Goal: Transaction & Acquisition: Purchase product/service

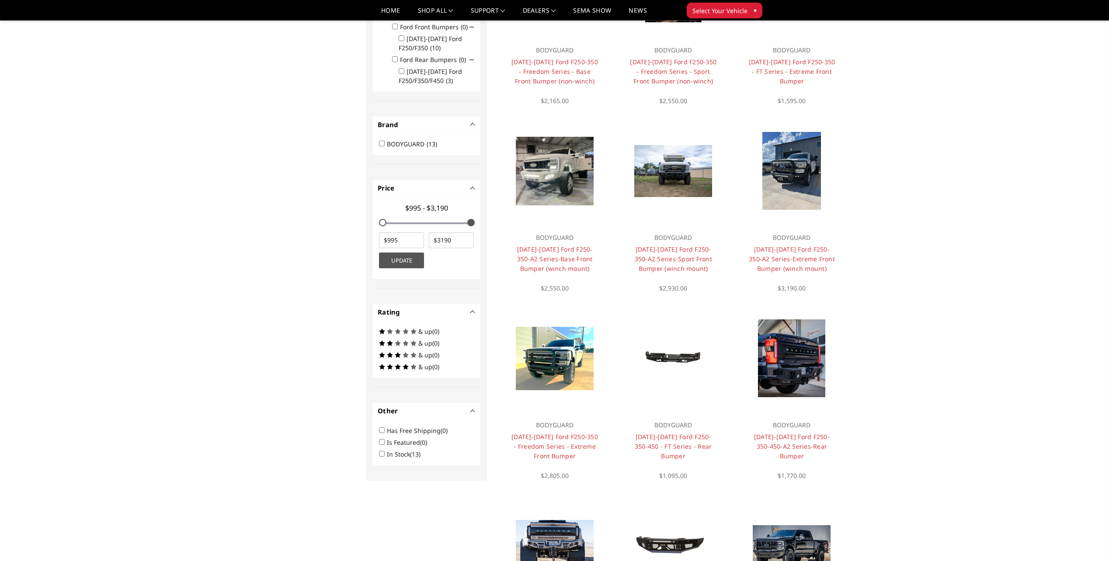
scroll to position [175, 0]
click at [684, 257] on link "[DATE]-[DATE] Ford F250-350-A2 Series-Sport Front Bumper (winch mount)" at bounding box center [673, 259] width 77 height 28
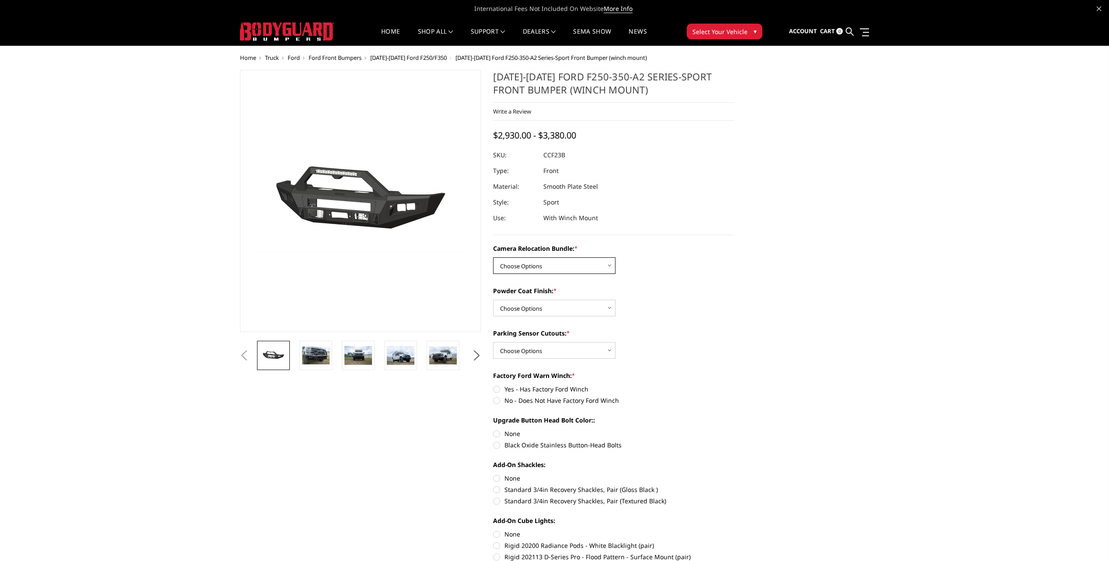
click at [538, 272] on select "Choose Options WITHOUT Camera Relocation Bundle WITH Camera Relocation Bundle" at bounding box center [554, 266] width 122 height 17
select select "2614"
click at [493, 258] on select "Choose Options WITHOUT Camera Relocation Bundle WITH Camera Relocation Bundle" at bounding box center [554, 266] width 122 height 17
click at [557, 308] on select "Choose Options Textured Black Powder Coat Bare Metal" at bounding box center [554, 308] width 122 height 17
select select "2613"
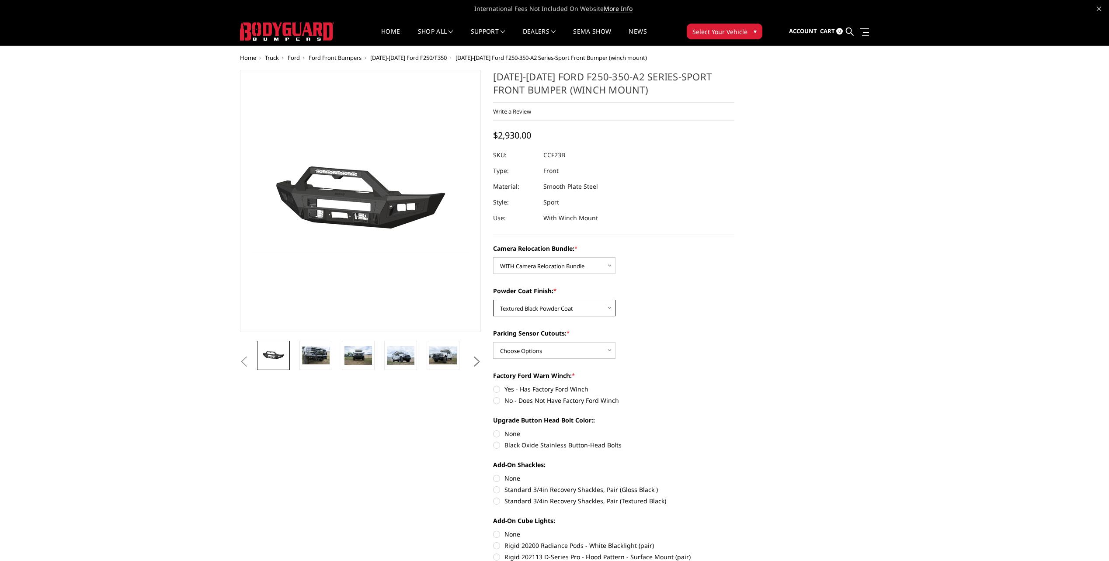
click at [493, 300] on select "Choose Options Textured Black Powder Coat Bare Metal" at bounding box center [554, 308] width 122 height 17
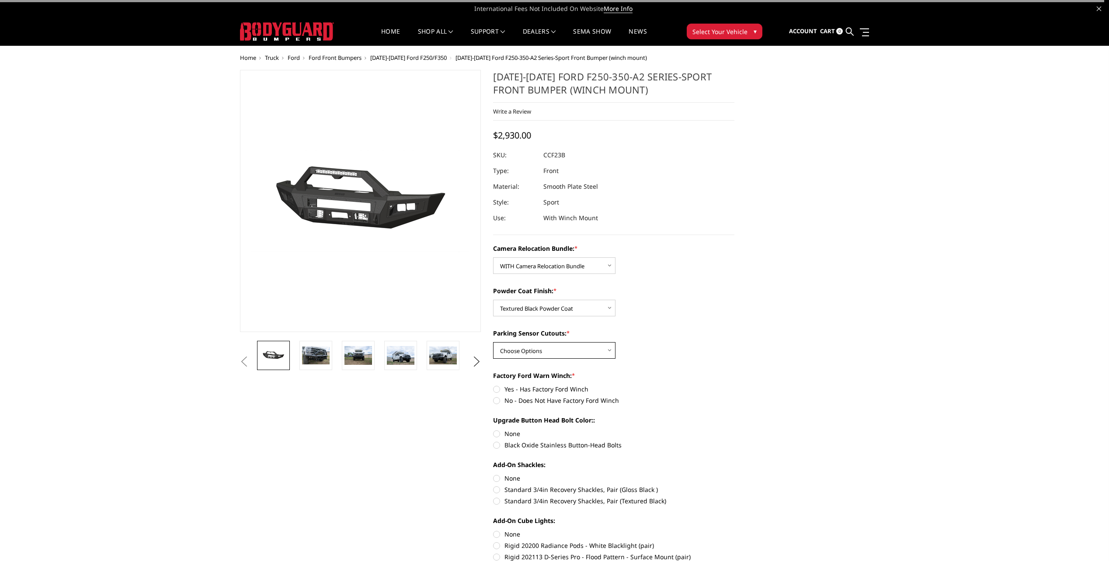
click at [558, 346] on select "Choose Options Yes - With Parking Sensor Cutouts No - Without Parking Sensor Cu…" at bounding box center [554, 350] width 122 height 17
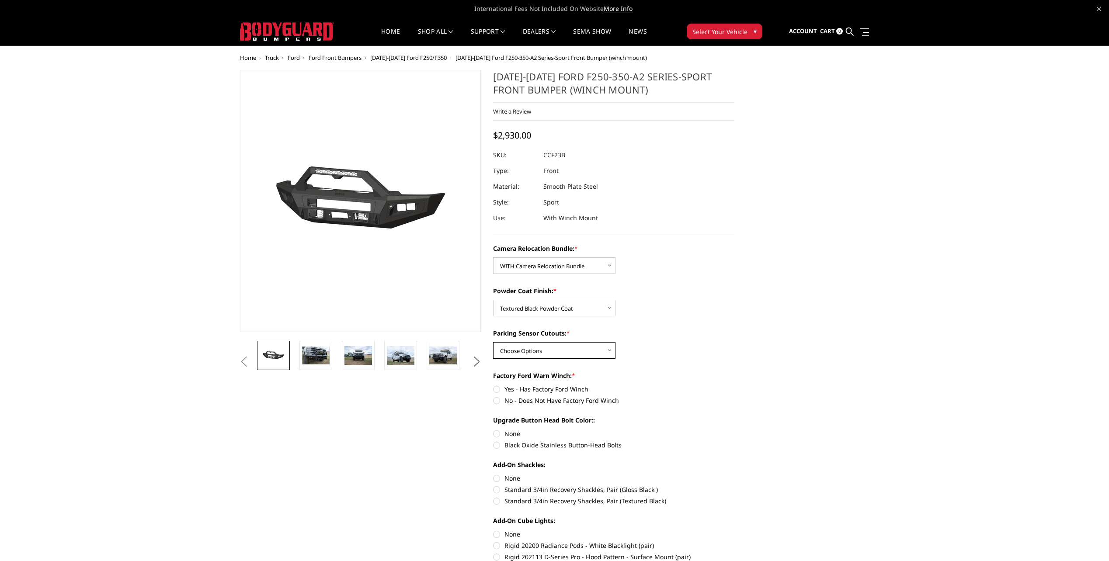
select select "2611"
click at [493, 342] on select "Choose Options Yes - With Parking Sensor Cutouts No - Without Parking Sensor Cu…" at bounding box center [554, 350] width 122 height 17
click at [552, 397] on label "No - Does Not Have Factory Ford Winch" at bounding box center [613, 400] width 241 height 9
click at [735, 385] on input "No - Does Not Have Factory Ford Winch" at bounding box center [735, 385] width 0 height 0
radio input "true"
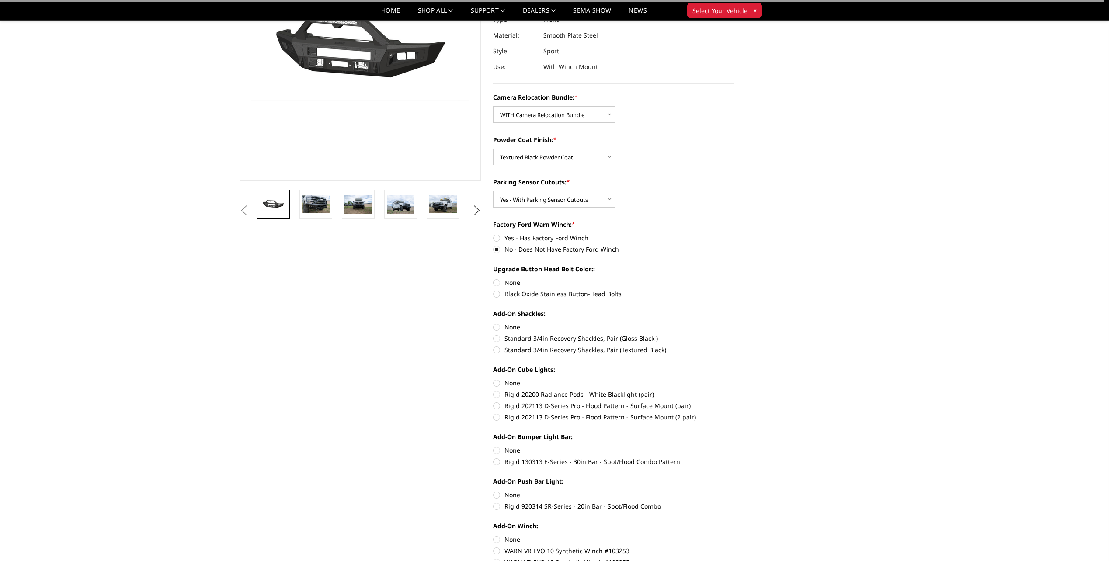
scroll to position [131, 0]
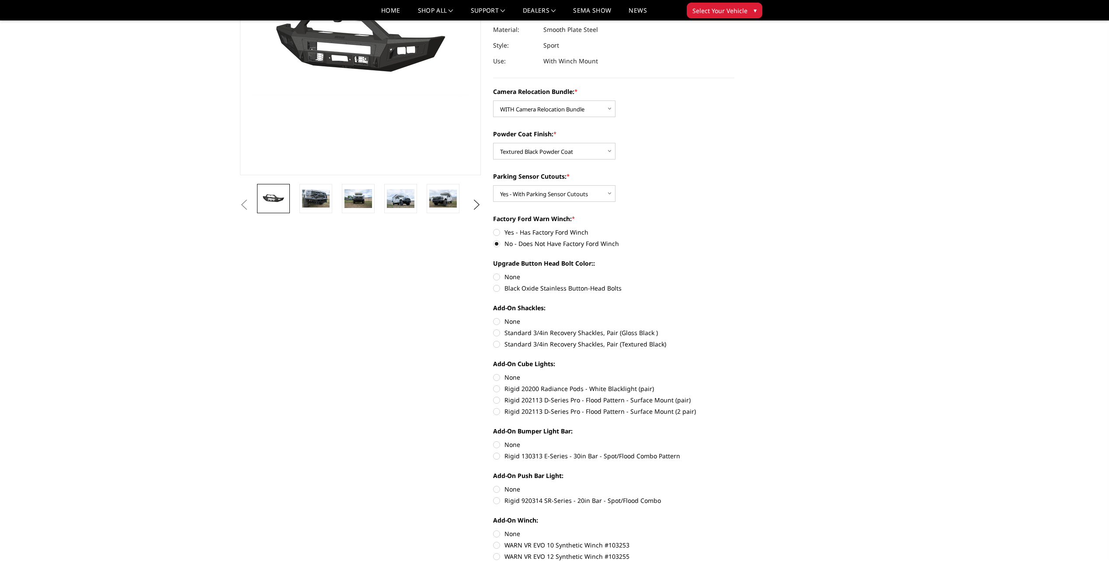
click at [525, 286] on label "Black Oxide Stainless Button-Head Bolts" at bounding box center [613, 288] width 241 height 9
click at [735, 273] on input "Black Oxide Stainless Button-Head Bolts" at bounding box center [735, 272] width 0 height 0
radio input "true"
click at [577, 343] on label "Standard 3/4in Recovery Shackles, Pair (Textured Black)" at bounding box center [613, 344] width 241 height 9
click at [735, 329] on input "Standard 3/4in Recovery Shackles, Pair (Textured Black)" at bounding box center [735, 328] width 0 height 0
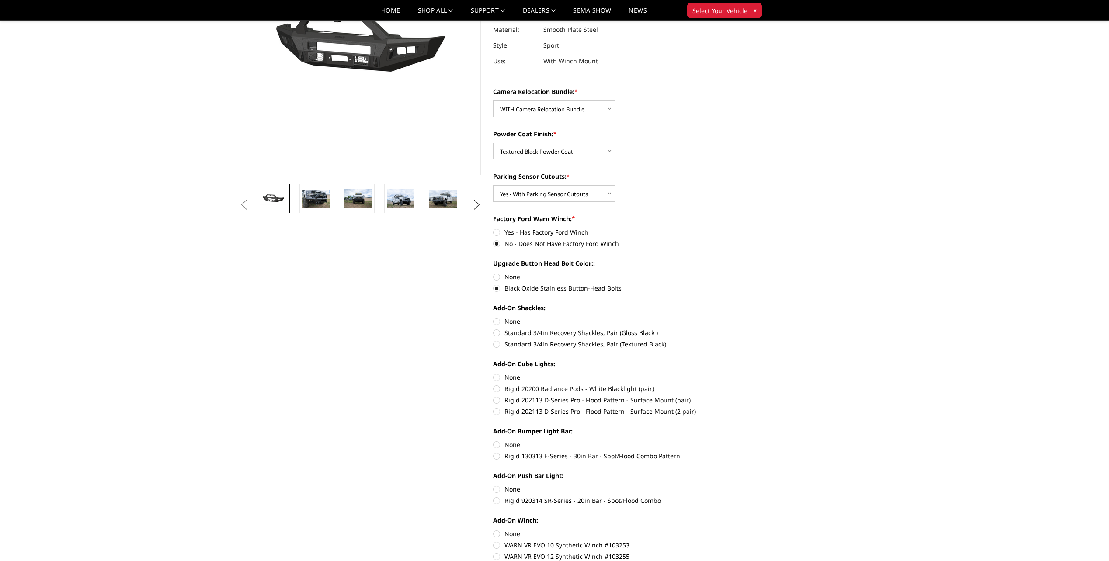
radio input "true"
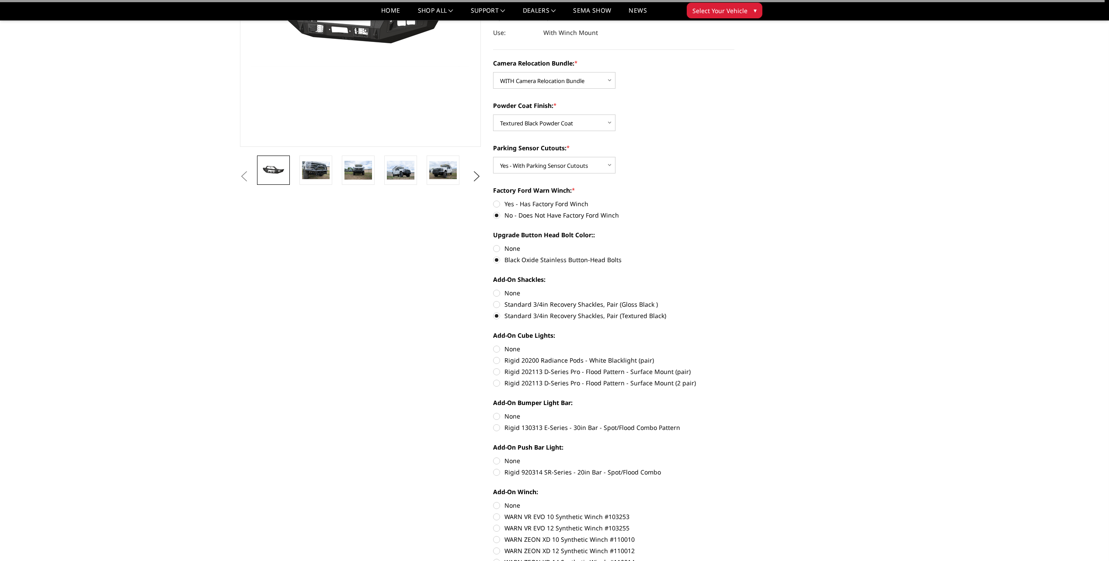
scroll to position [175, 0]
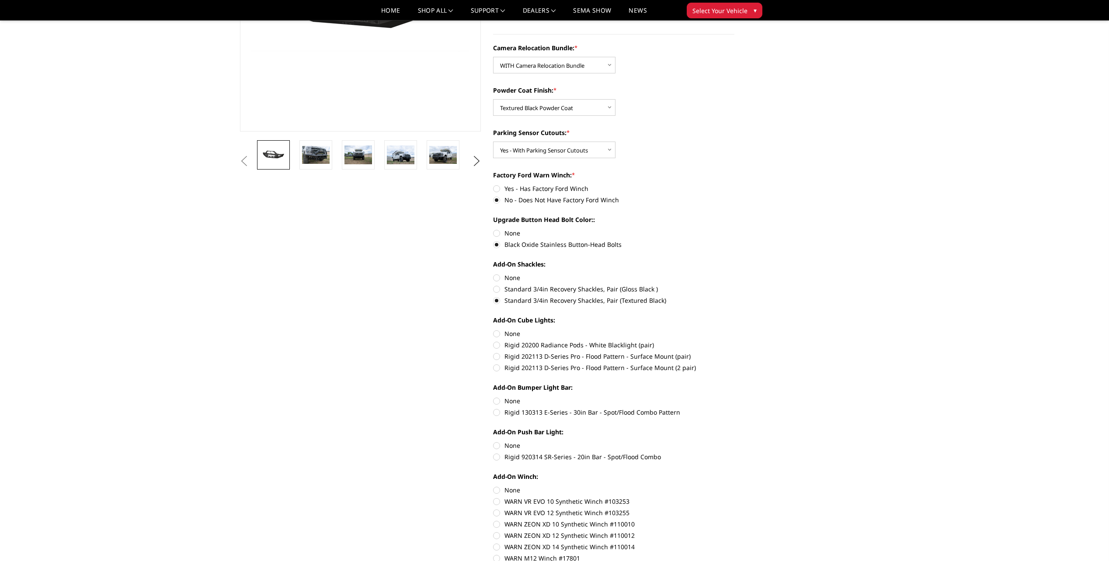
click at [495, 334] on label "None" at bounding box center [613, 333] width 241 height 9
click at [494, 330] on input "None" at bounding box center [493, 329] width 0 height 0
radio input "true"
click at [498, 401] on label "None" at bounding box center [613, 401] width 241 height 9
click at [494, 397] on input "None" at bounding box center [493, 397] width 0 height 0
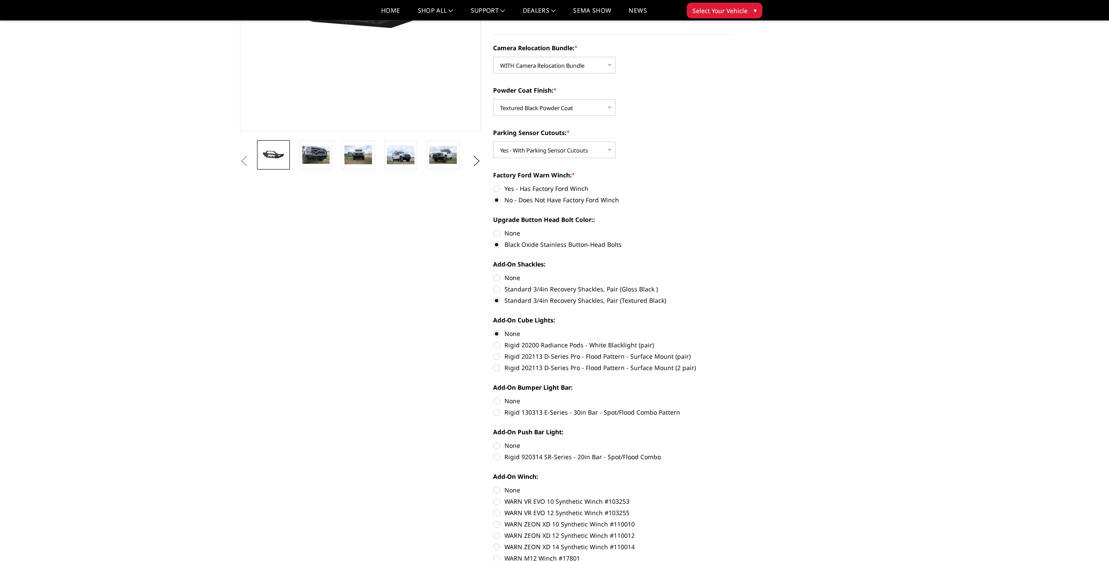
radio input "true"
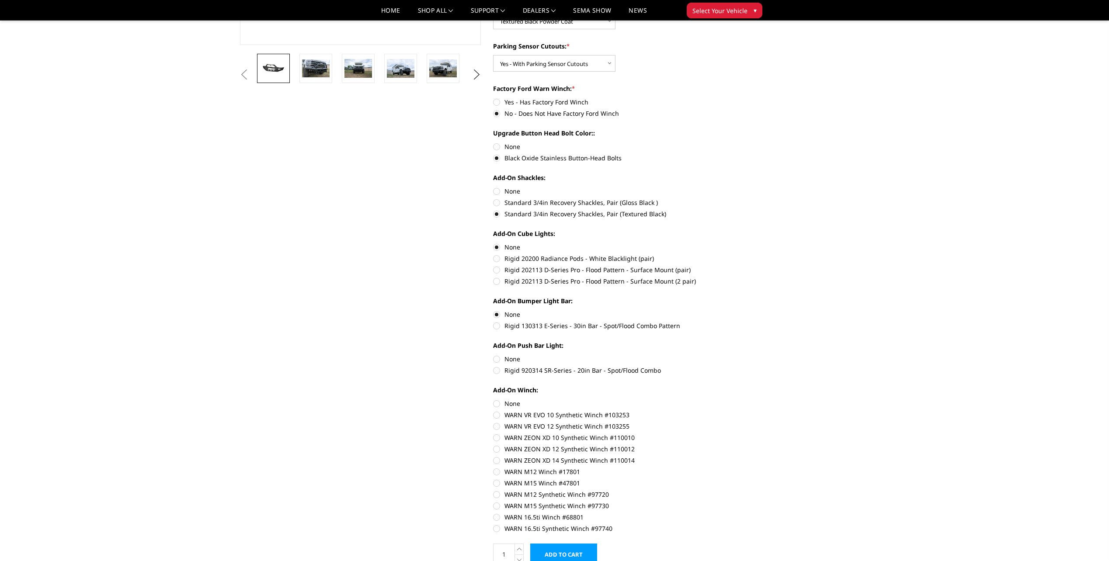
scroll to position [262, 0]
click at [498, 358] on label "None" at bounding box center [613, 358] width 241 height 9
click at [494, 354] on input "None" at bounding box center [493, 354] width 0 height 0
radio input "true"
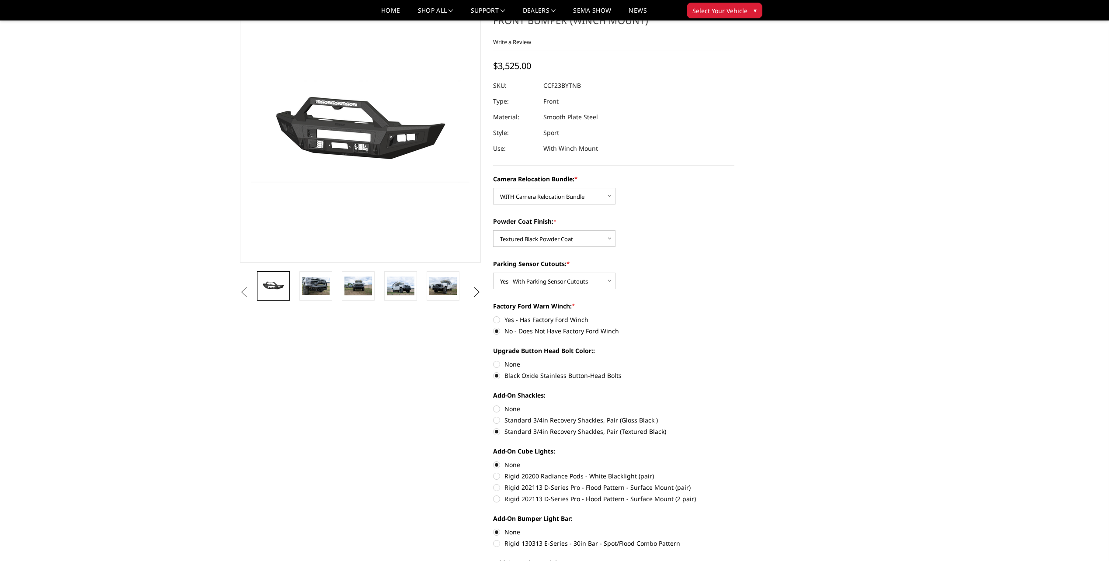
scroll to position [0, 0]
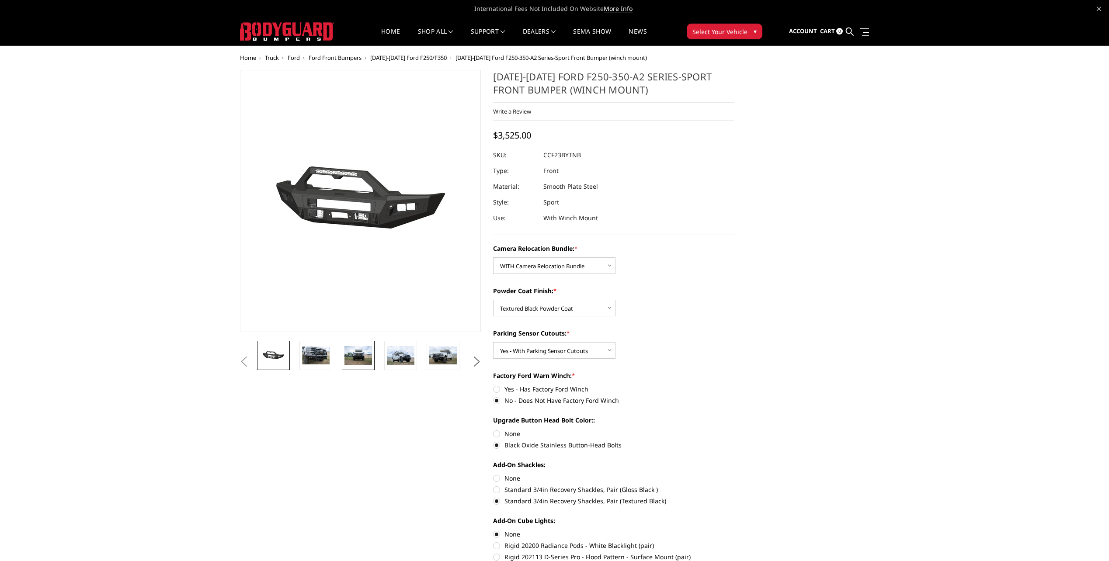
click at [354, 357] on img at bounding box center [359, 355] width 28 height 18
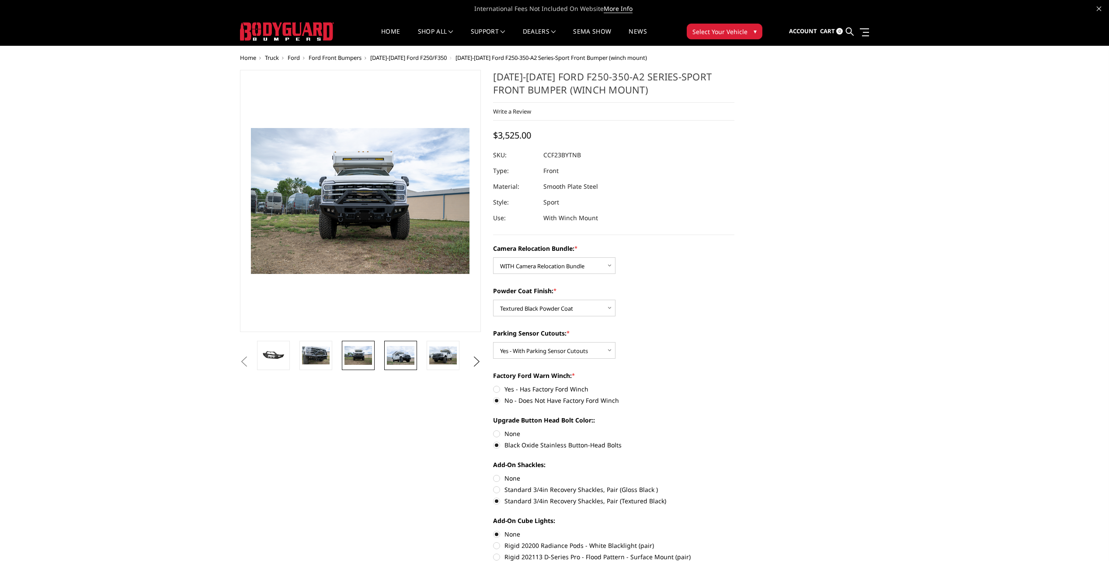
click at [389, 355] on img at bounding box center [401, 355] width 28 height 18
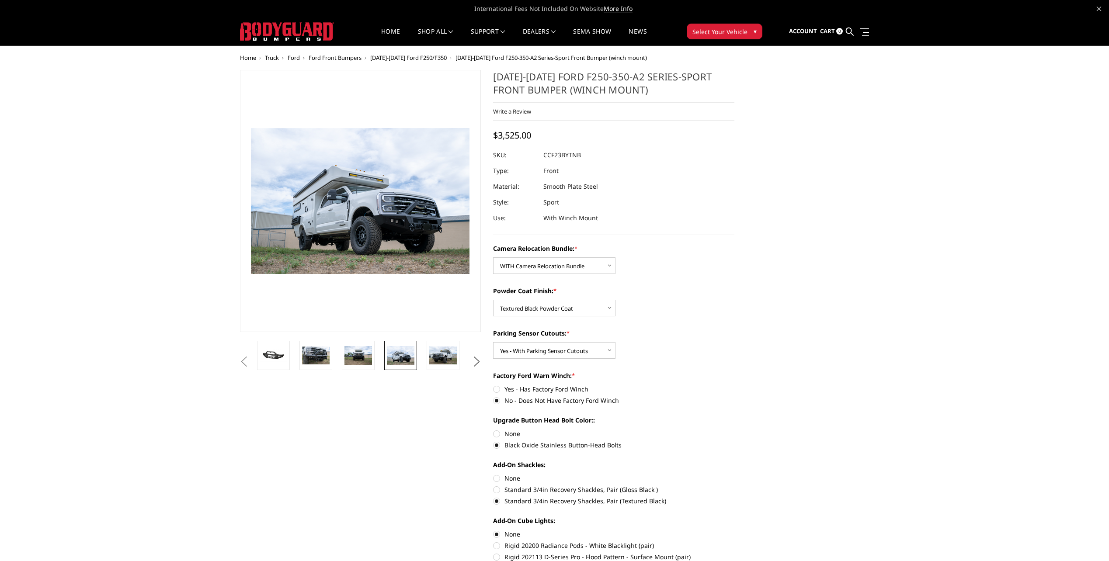
click at [387, 350] on img at bounding box center [401, 355] width 28 height 18
click at [346, 349] on img at bounding box center [359, 355] width 28 height 18
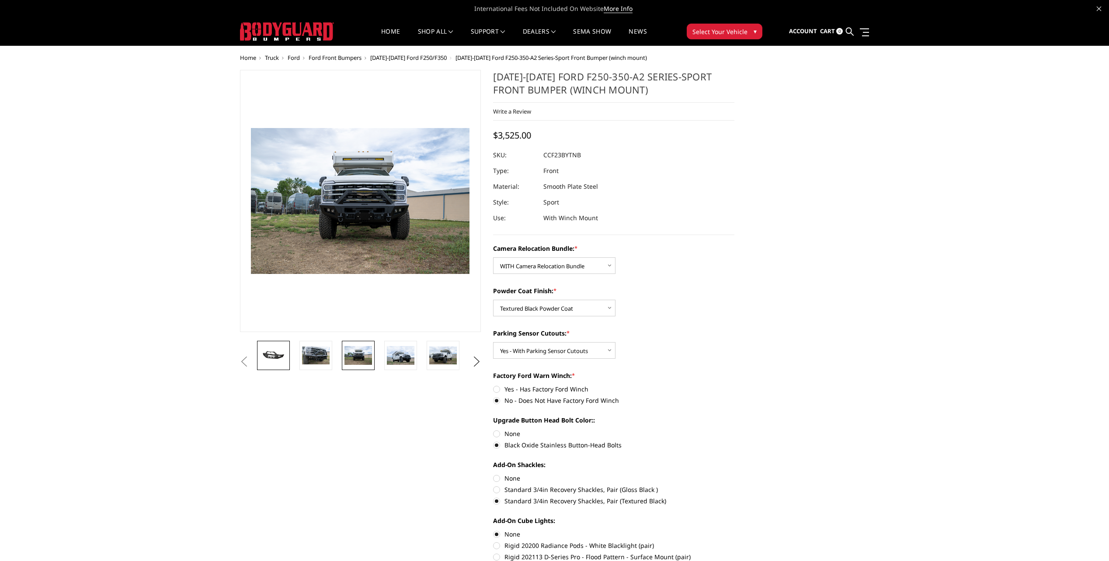
click at [289, 354] on link at bounding box center [273, 355] width 33 height 29
